Goal: Use online tool/utility: Utilize a website feature to perform a specific function

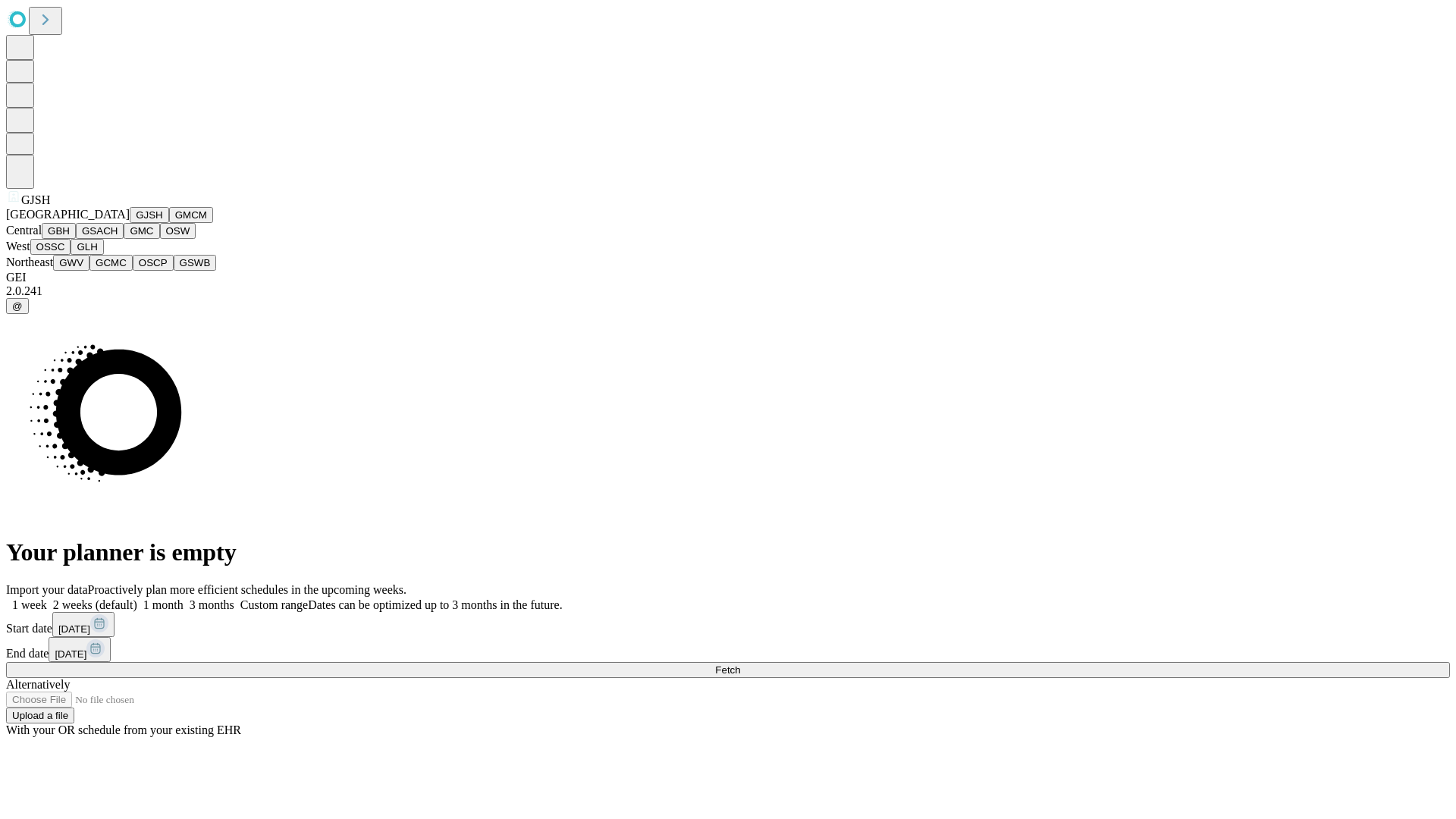
click at [129, 223] on button "GJSH" at bounding box center [149, 215] width 40 height 16
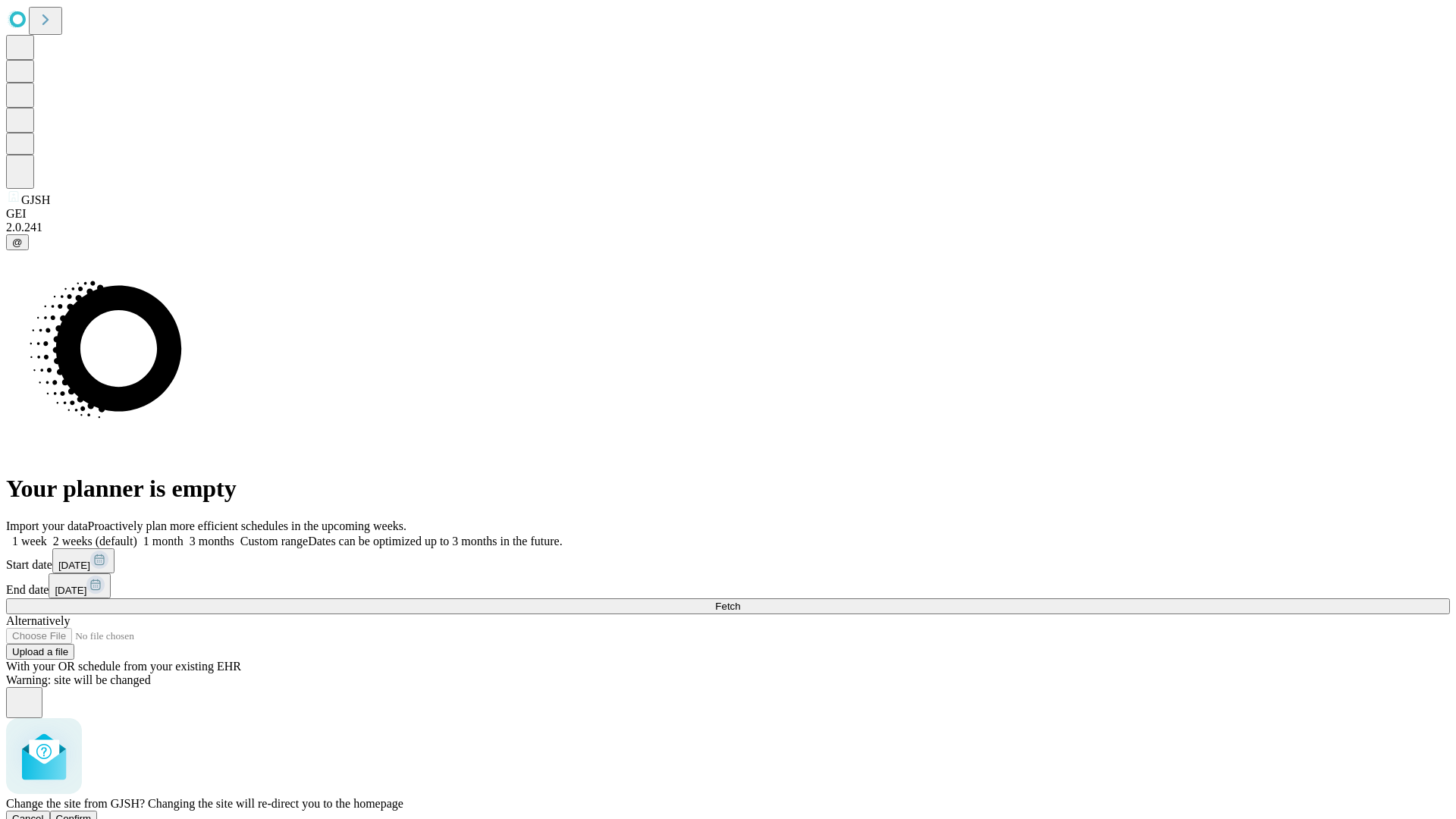
click at [92, 813] on span "Confirm" at bounding box center [73, 819] width 36 height 12
click at [183, 534] on label "1 month" at bounding box center [160, 540] width 46 height 13
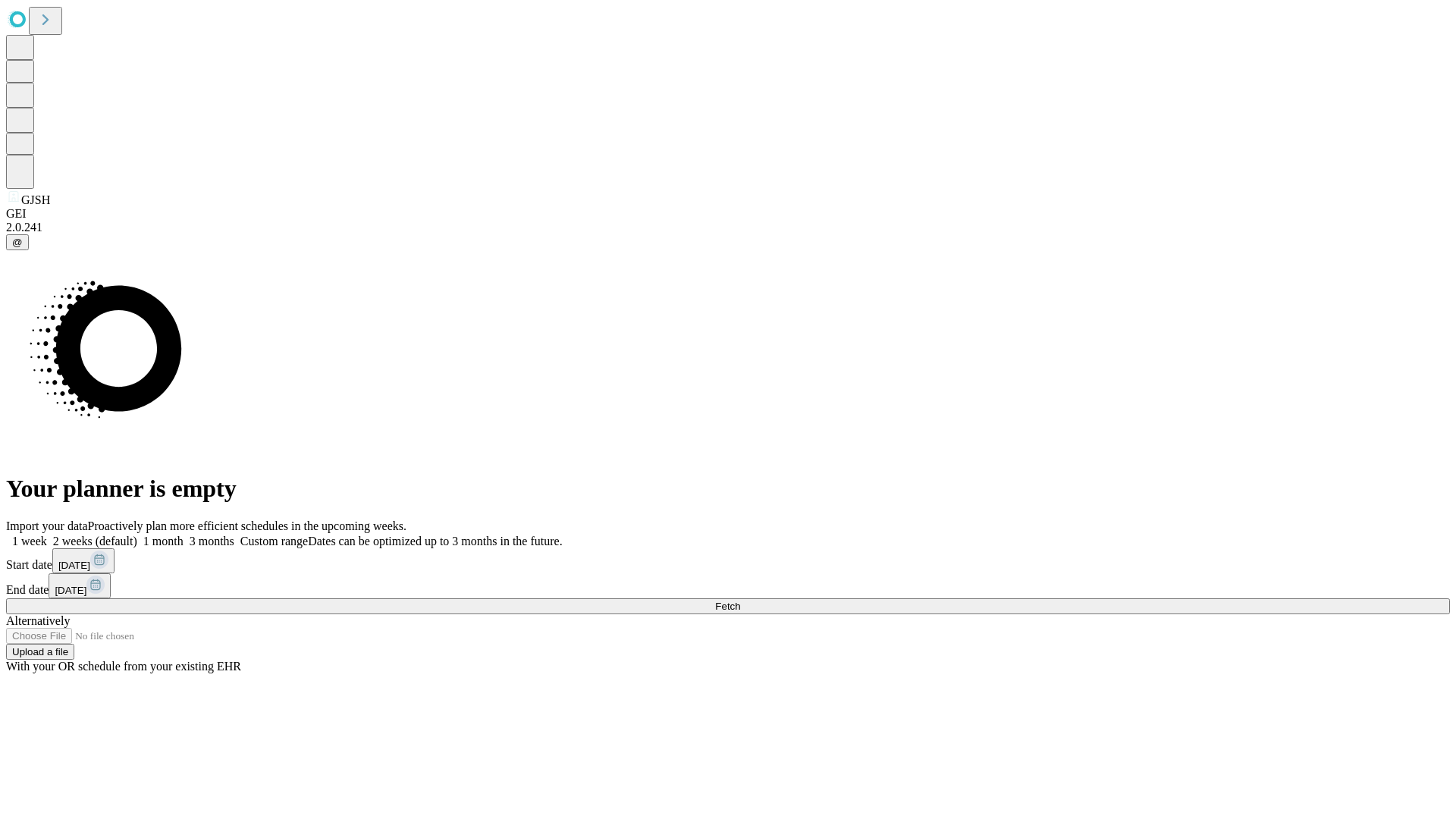
click at [740, 601] on span "Fetch" at bounding box center [728, 607] width 25 height 12
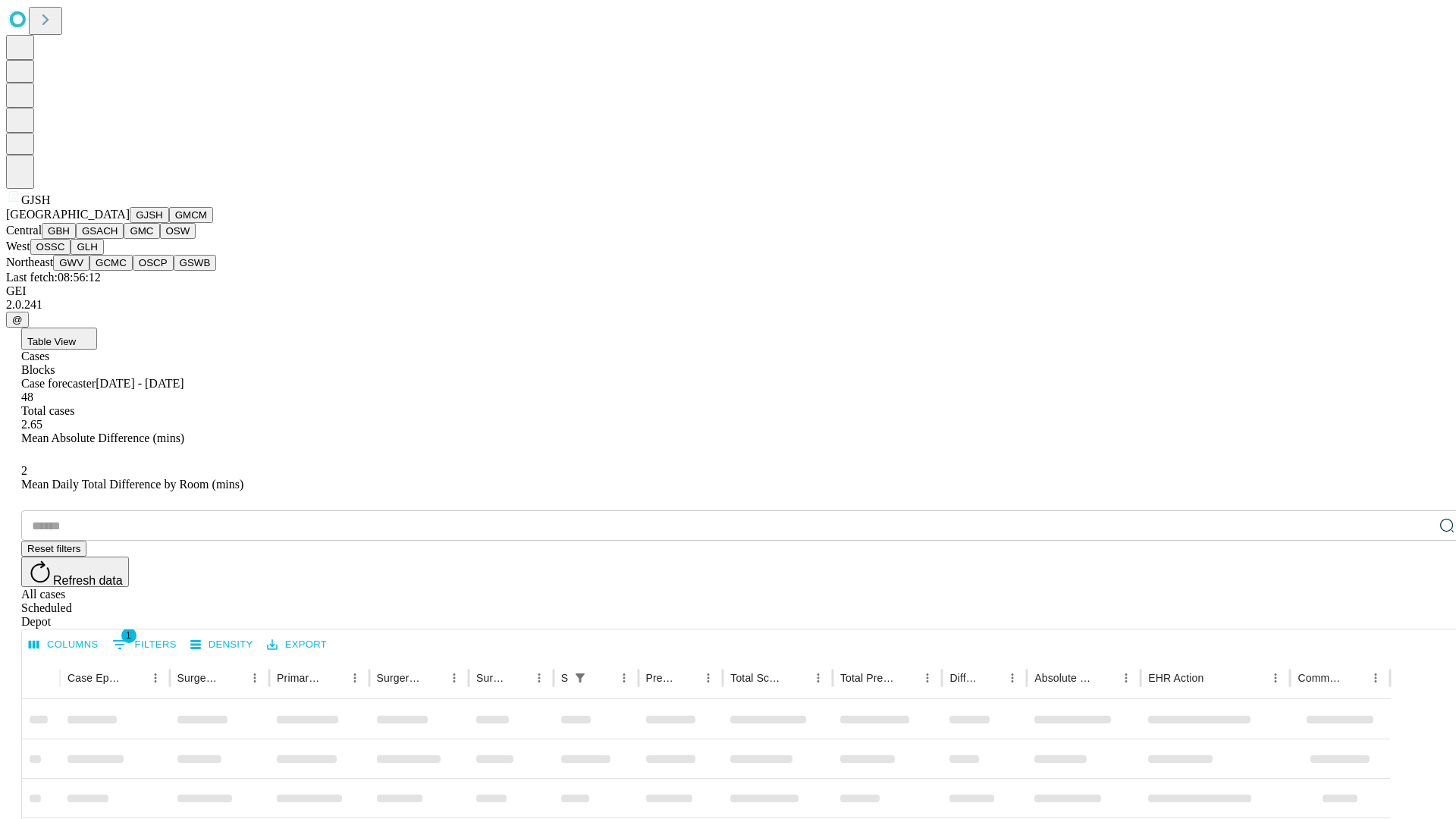
click at [169, 223] on button "GMCM" at bounding box center [191, 215] width 44 height 16
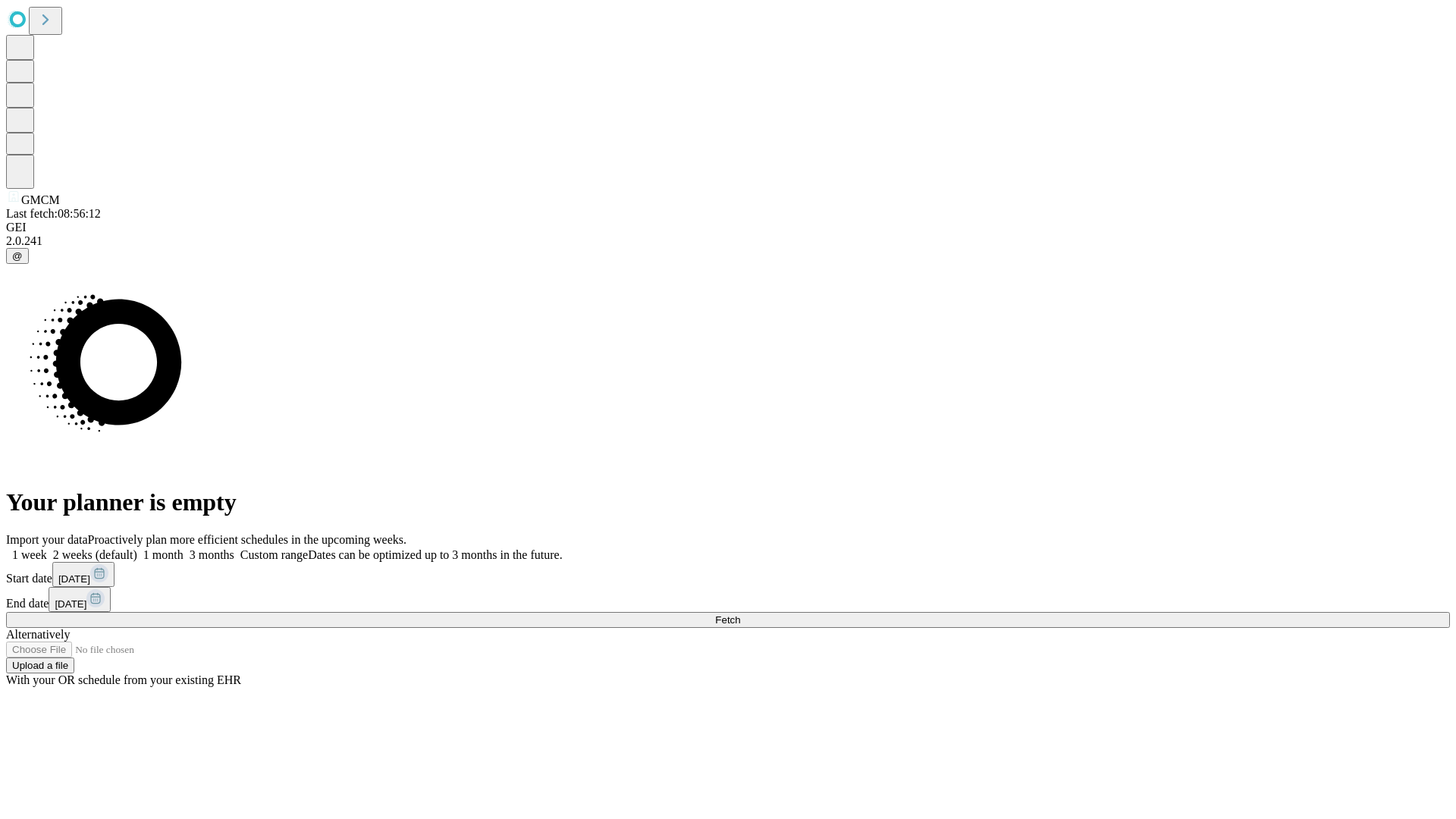
click at [183, 548] on label "1 month" at bounding box center [160, 554] width 46 height 13
click at [740, 614] on span "Fetch" at bounding box center [728, 620] width 25 height 12
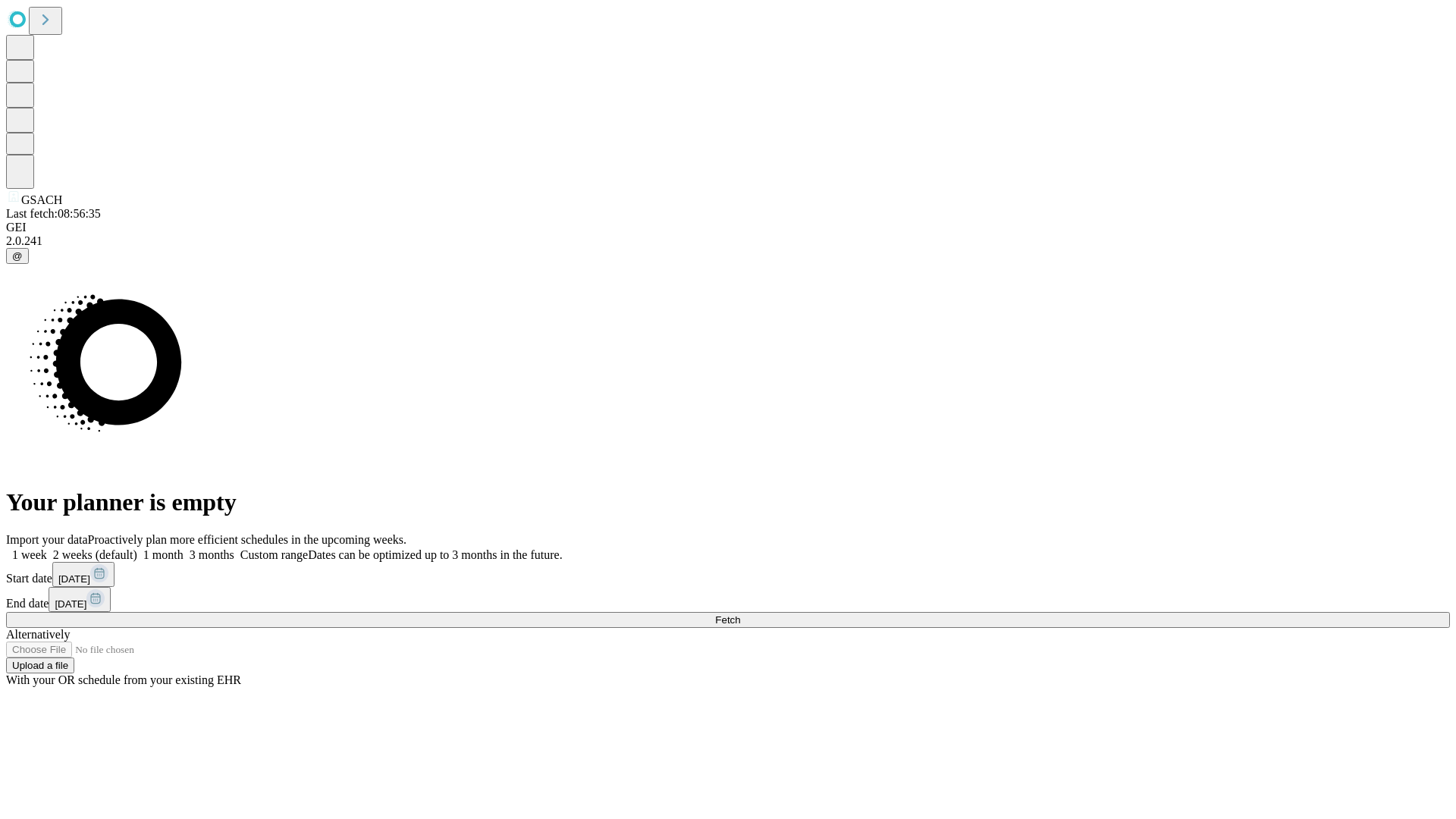
click at [183, 548] on label "1 month" at bounding box center [160, 554] width 46 height 13
click at [740, 614] on span "Fetch" at bounding box center [728, 620] width 25 height 12
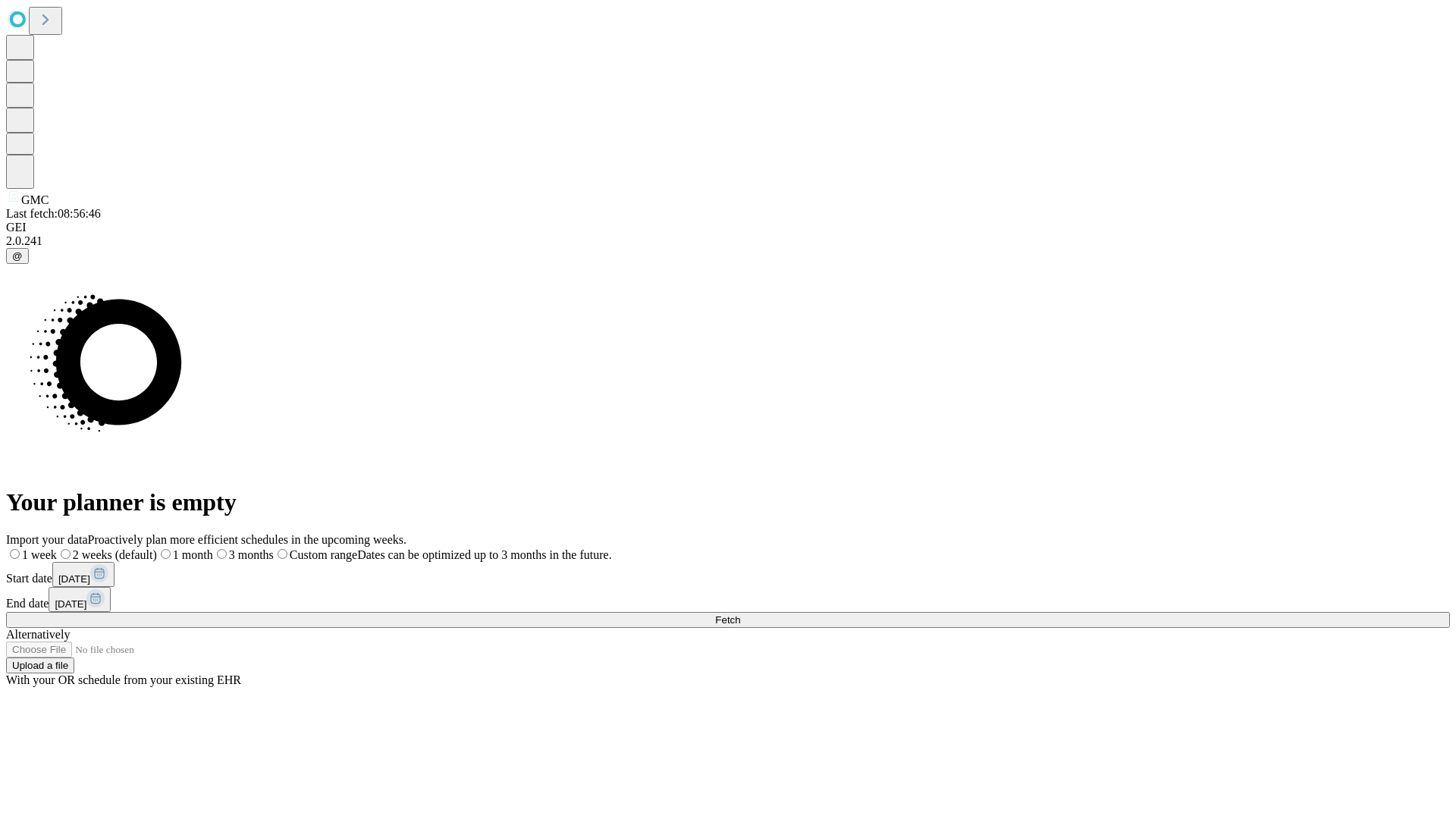
click at [740, 614] on span "Fetch" at bounding box center [728, 620] width 25 height 12
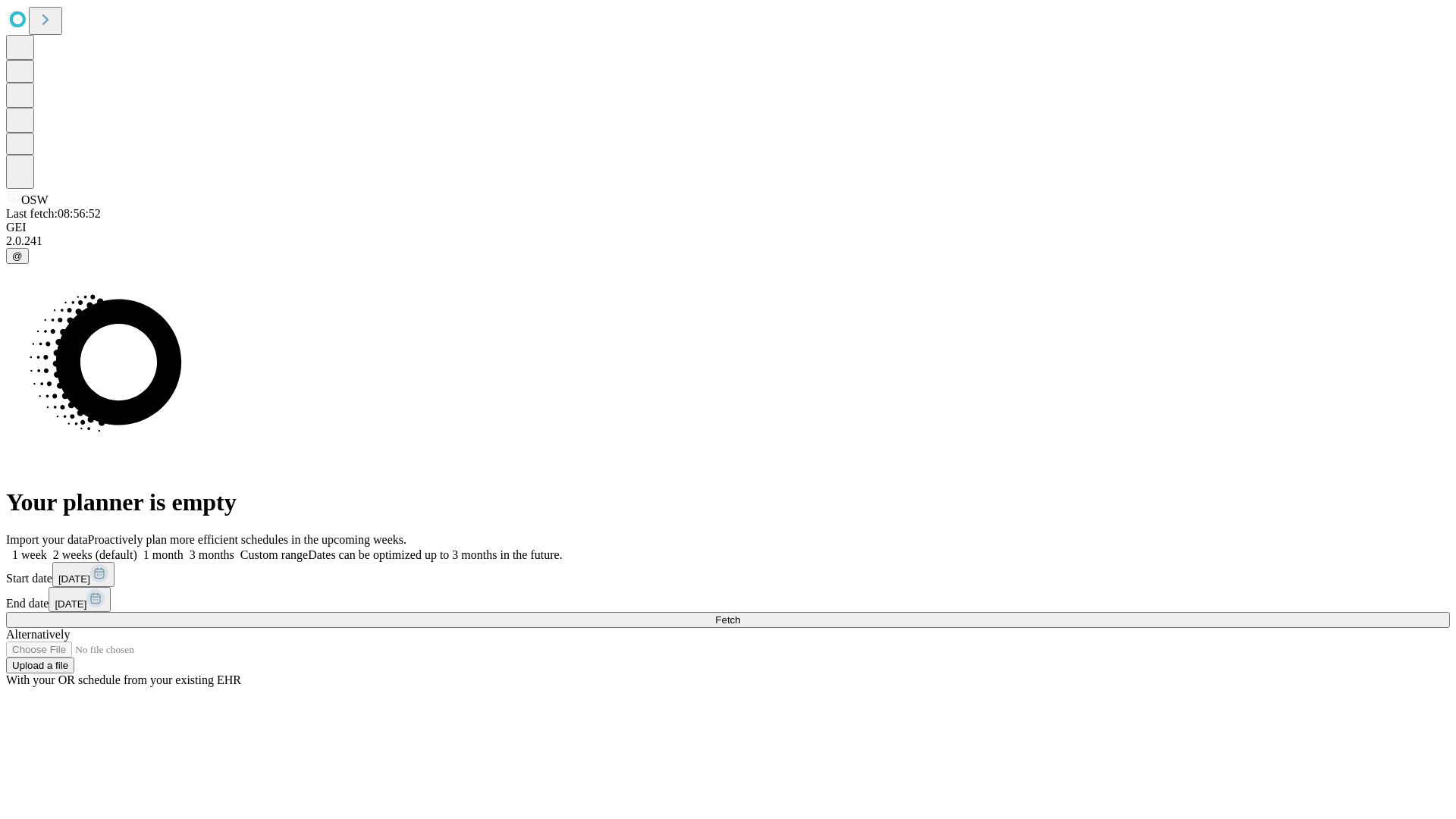
click at [183, 548] on label "1 month" at bounding box center [160, 554] width 46 height 13
click at [740, 614] on span "Fetch" at bounding box center [728, 620] width 25 height 12
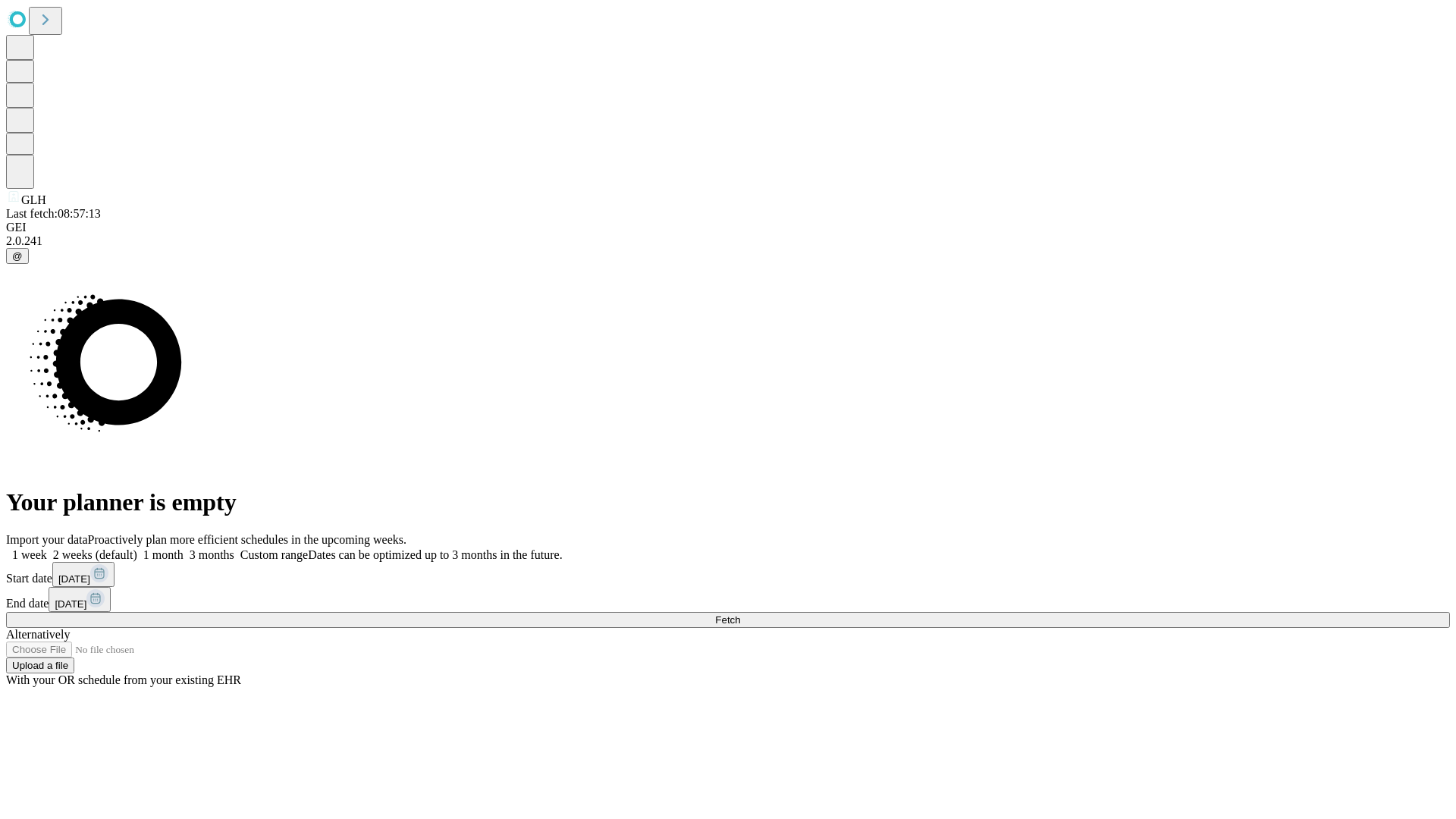
click at [183, 548] on label "1 month" at bounding box center [160, 554] width 46 height 13
click at [740, 614] on span "Fetch" at bounding box center [728, 620] width 25 height 12
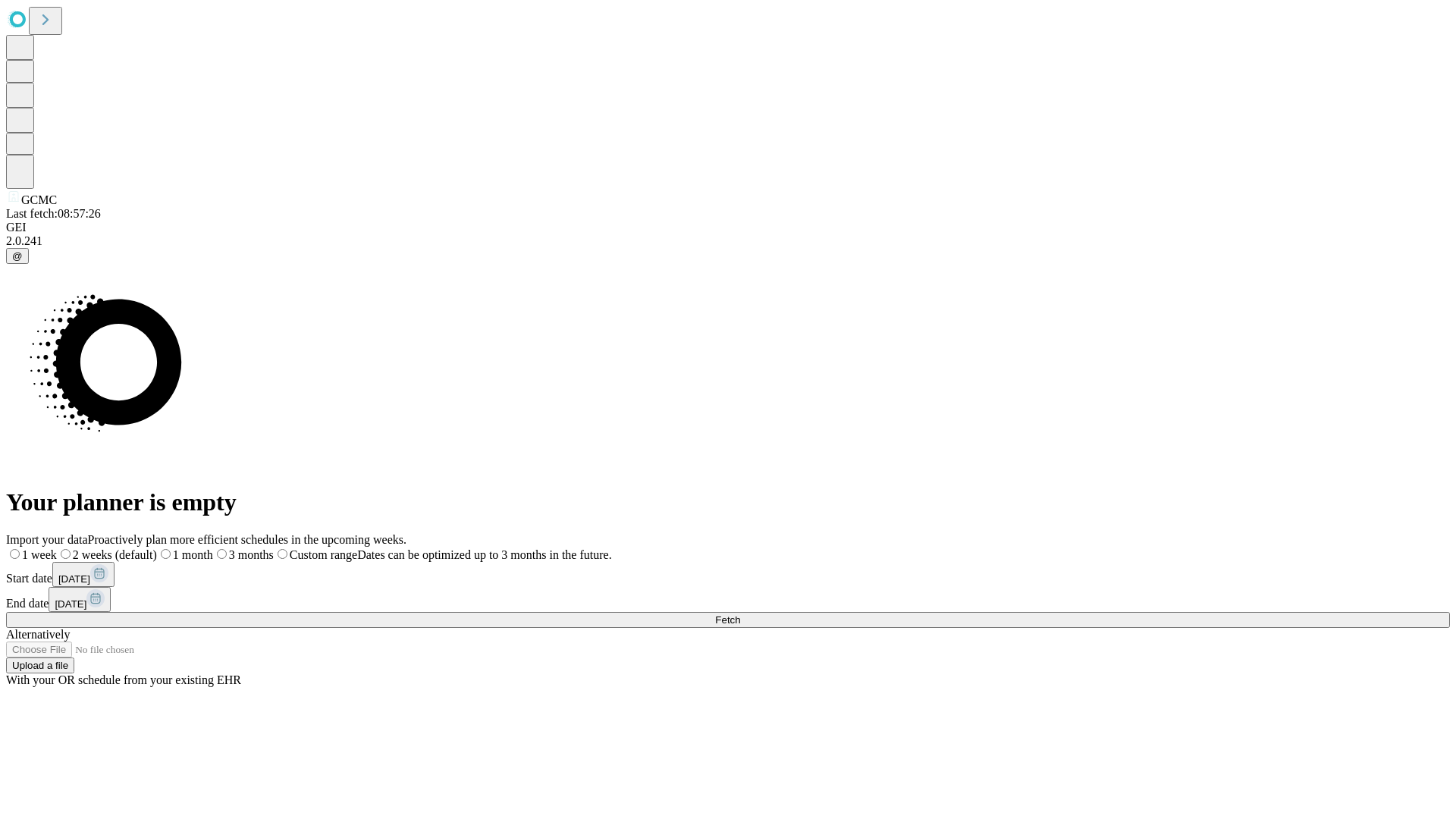
click at [213, 548] on label "1 month" at bounding box center [185, 554] width 56 height 13
click at [740, 614] on span "Fetch" at bounding box center [728, 620] width 25 height 12
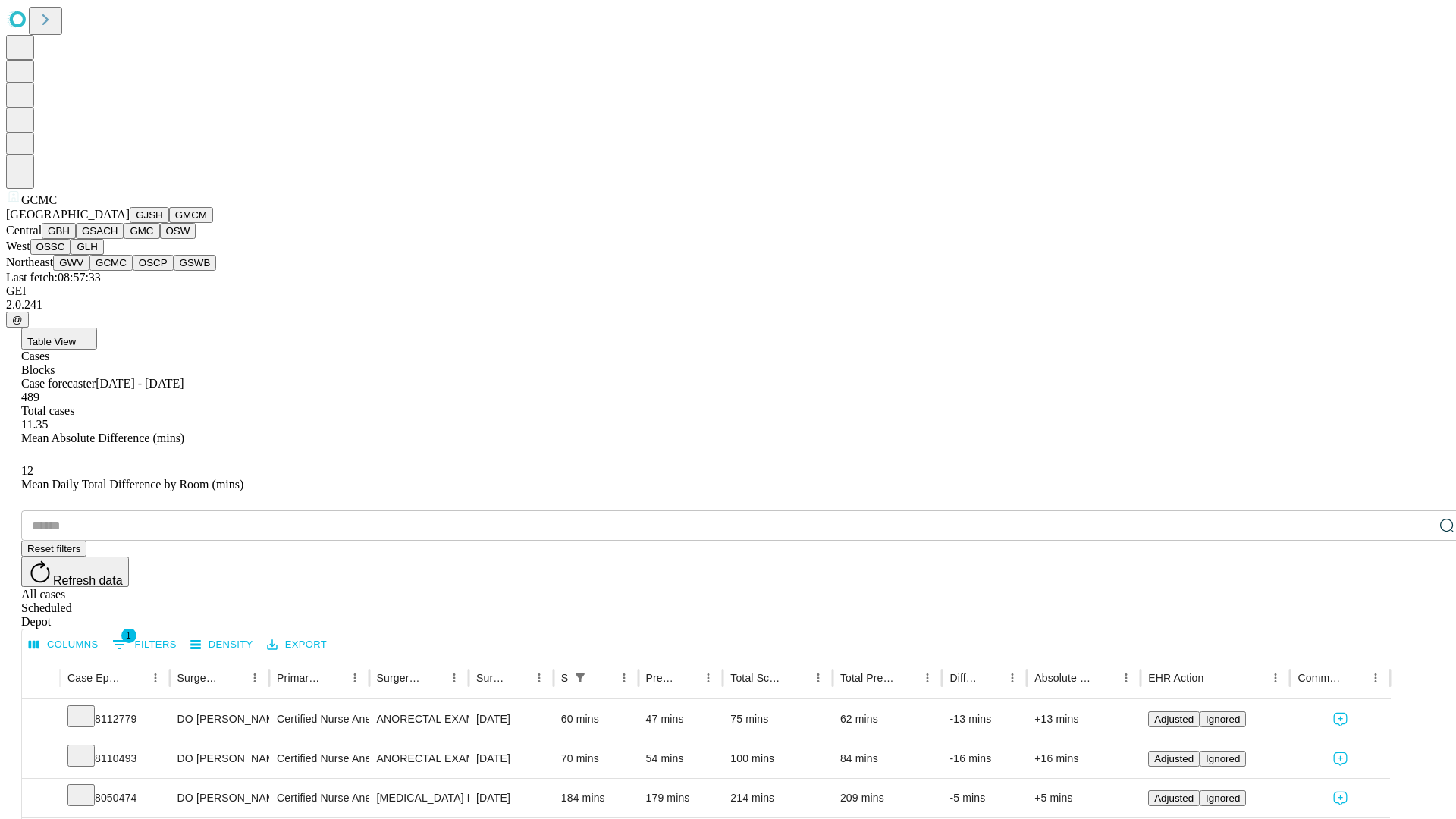
click at [133, 271] on button "OSCP" at bounding box center [153, 262] width 41 height 16
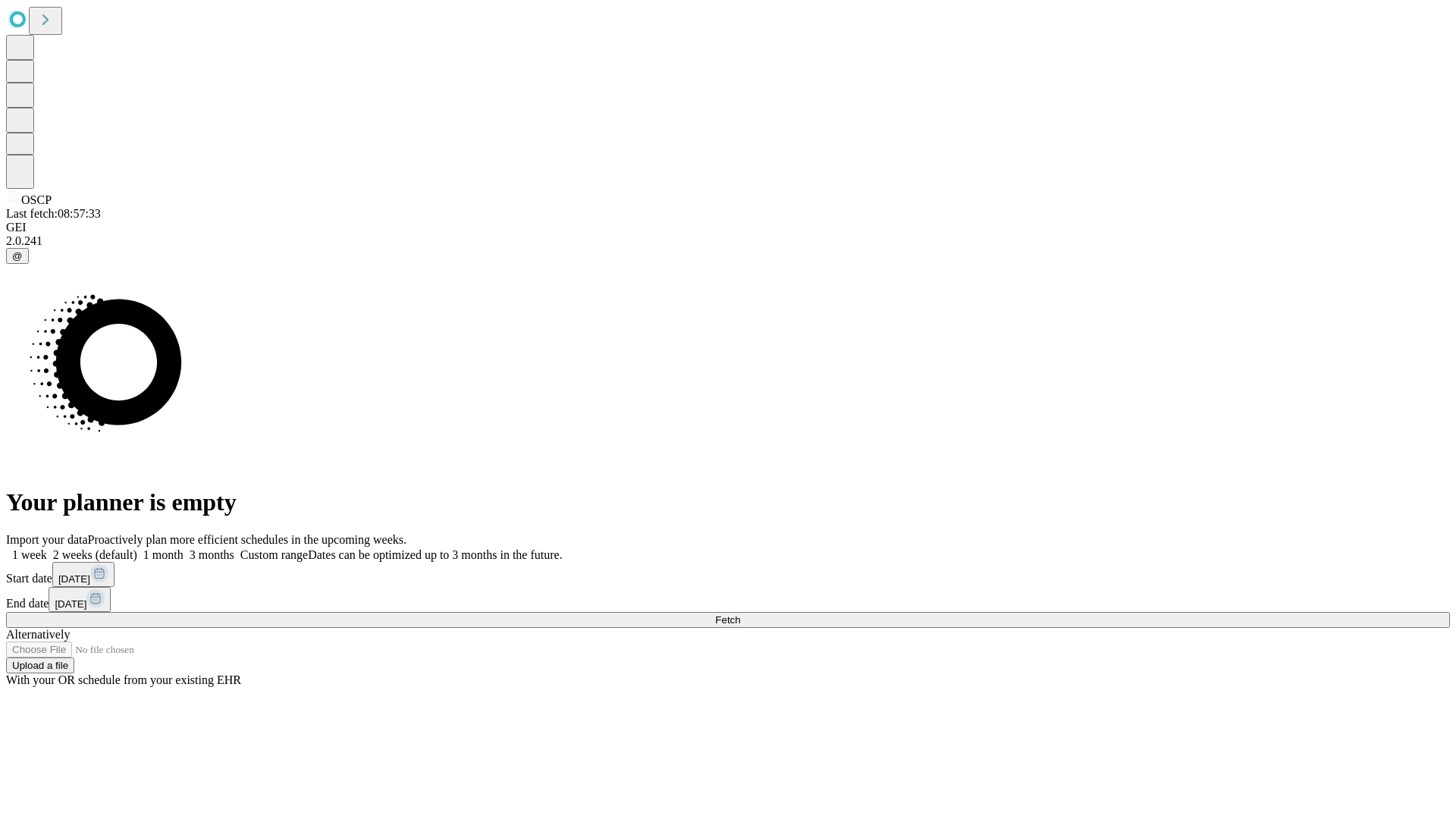
click at [183, 548] on label "1 month" at bounding box center [160, 554] width 46 height 13
click at [740, 614] on span "Fetch" at bounding box center [728, 620] width 25 height 12
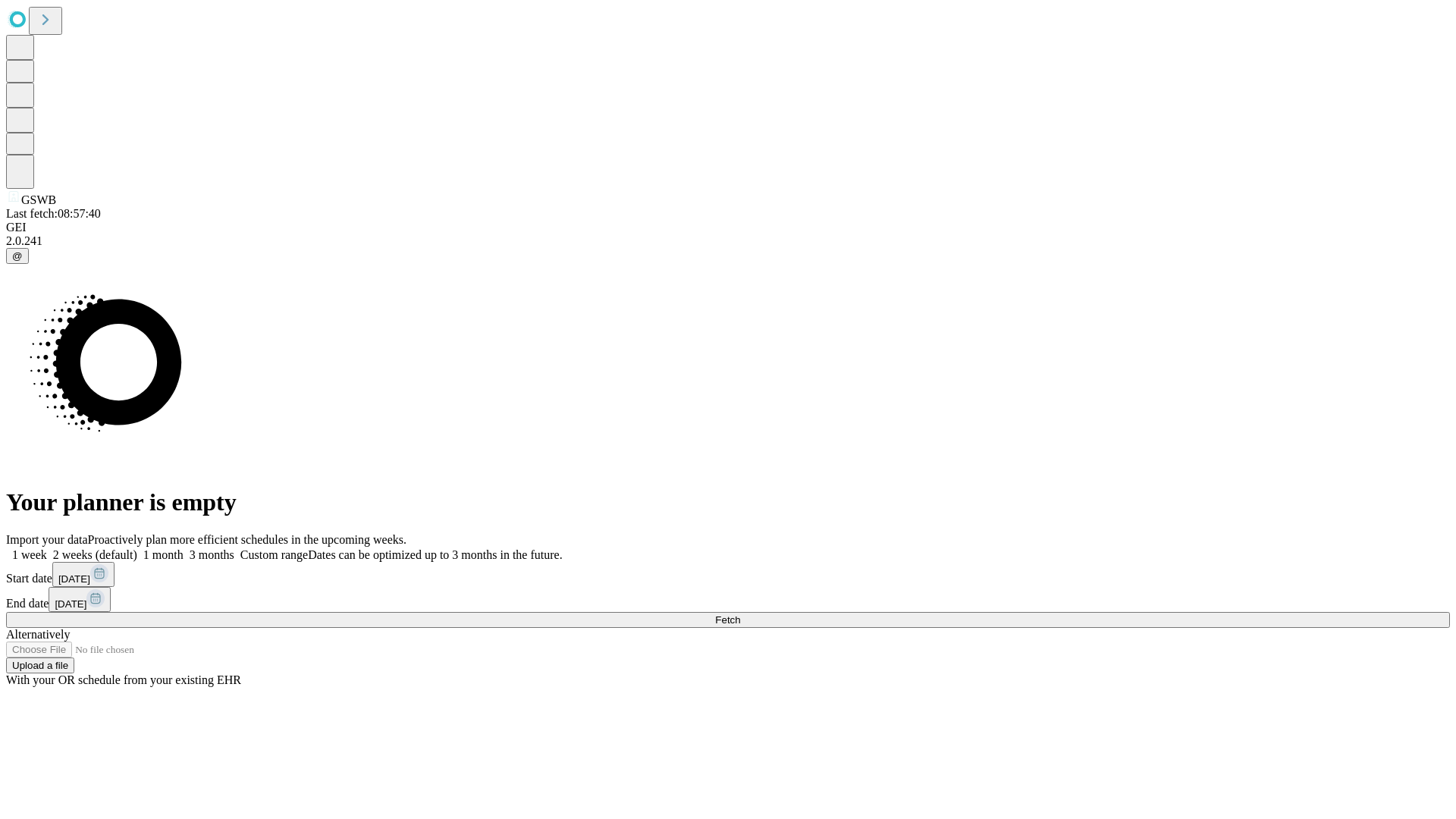
click at [183, 548] on label "1 month" at bounding box center [160, 554] width 46 height 13
click at [740, 614] on span "Fetch" at bounding box center [728, 620] width 25 height 12
